Goal: Navigation & Orientation: Find specific page/section

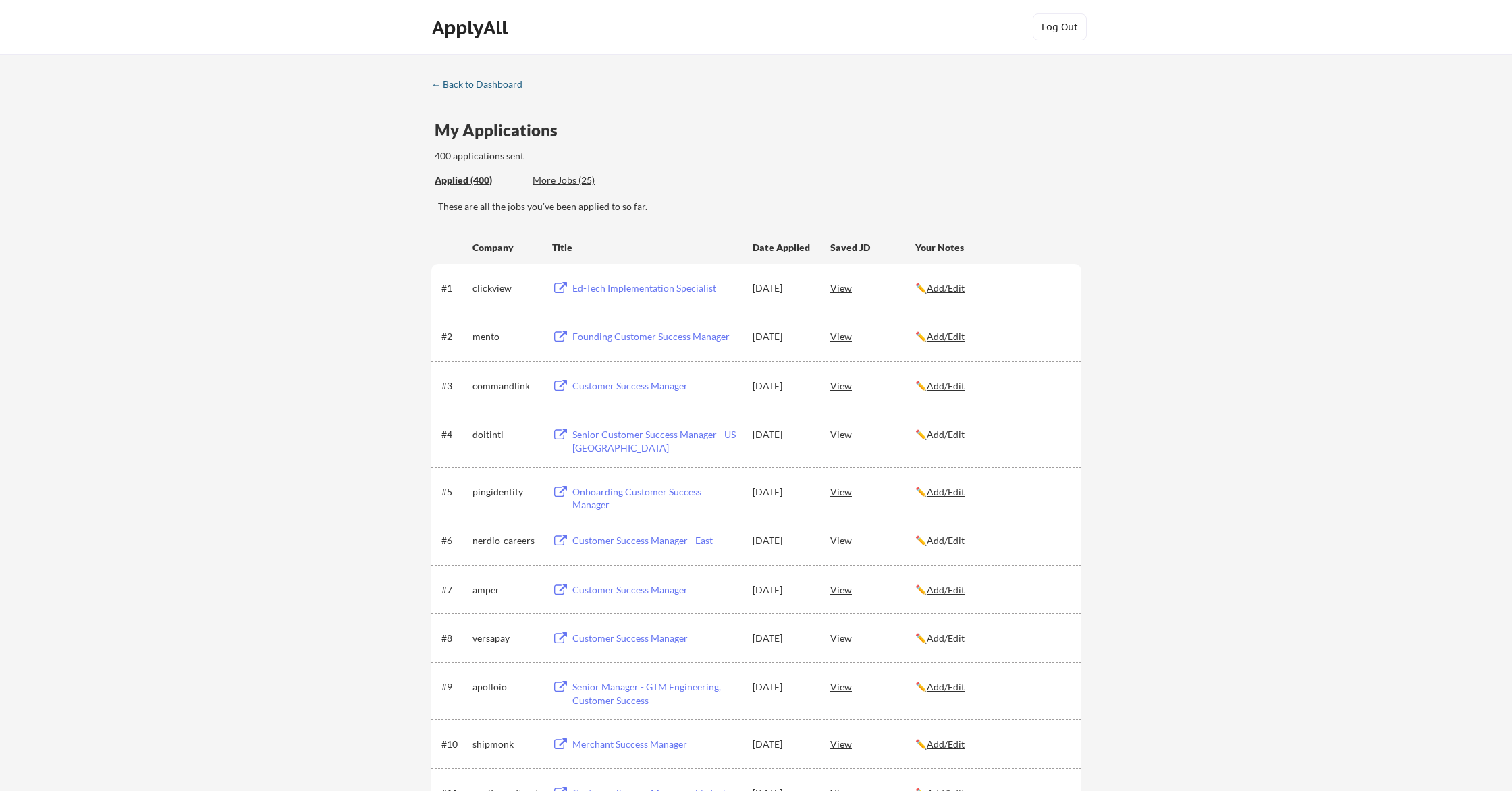
click at [500, 85] on div "← Back to Dashboard" at bounding box center [481, 84] width 101 height 10
